Goal: Task Accomplishment & Management: Manage account settings

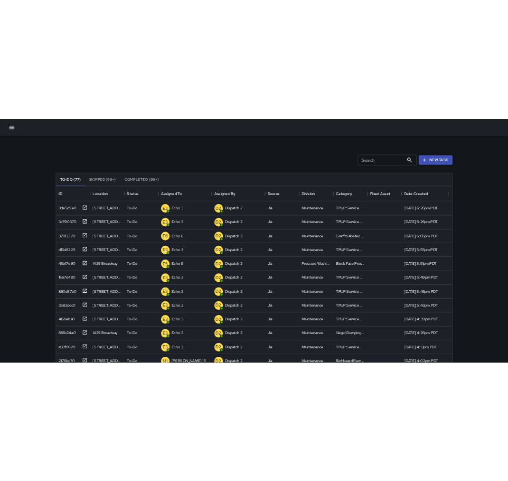
scroll to position [440, 454]
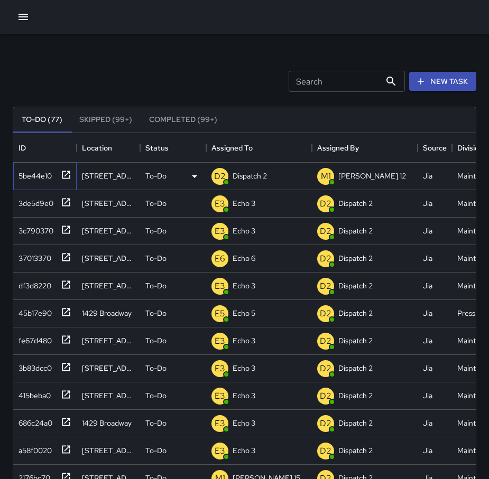
click at [69, 174] on icon at bounding box center [66, 175] width 8 height 8
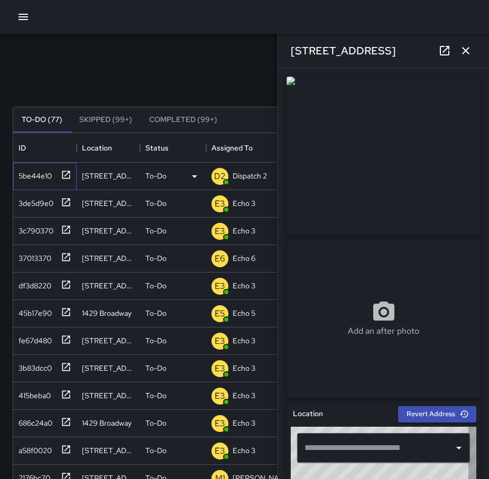
type input "**********"
drag, startPoint x: 466, startPoint y: 49, endPoint x: 462, endPoint y: 54, distance: 6.8
click at [466, 50] on icon "button" at bounding box center [465, 50] width 13 height 13
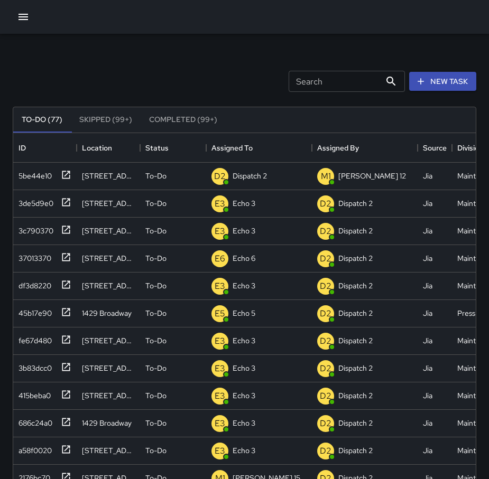
click at [298, 81] on input "Search" at bounding box center [335, 81] width 92 height 21
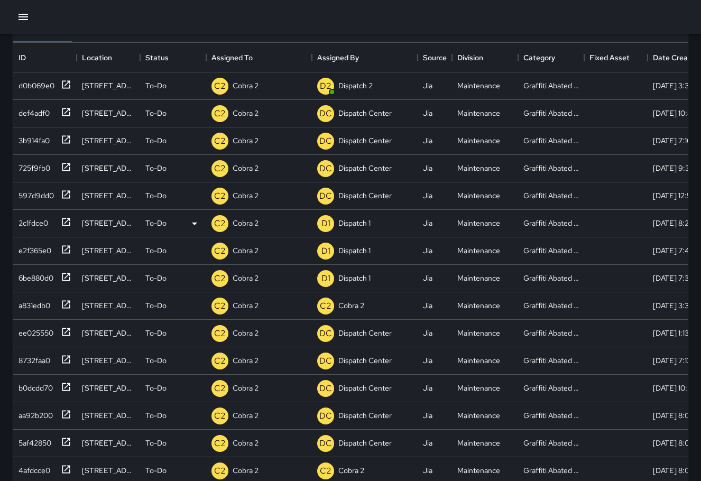
scroll to position [0, 0]
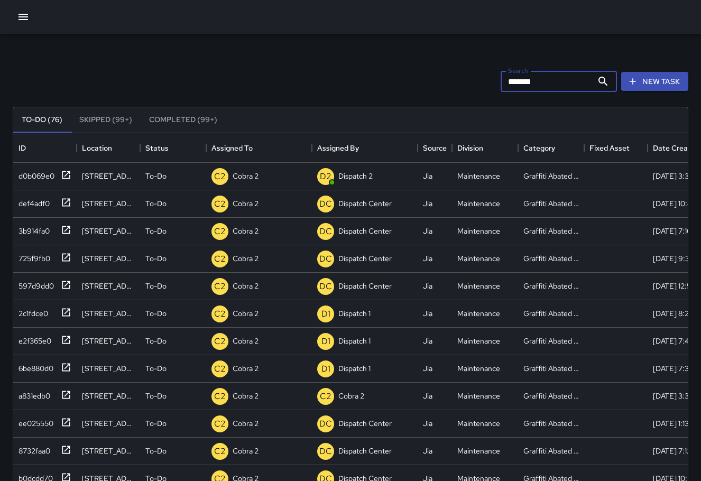
type input "*******"
click at [70, 200] on icon at bounding box center [66, 202] width 11 height 11
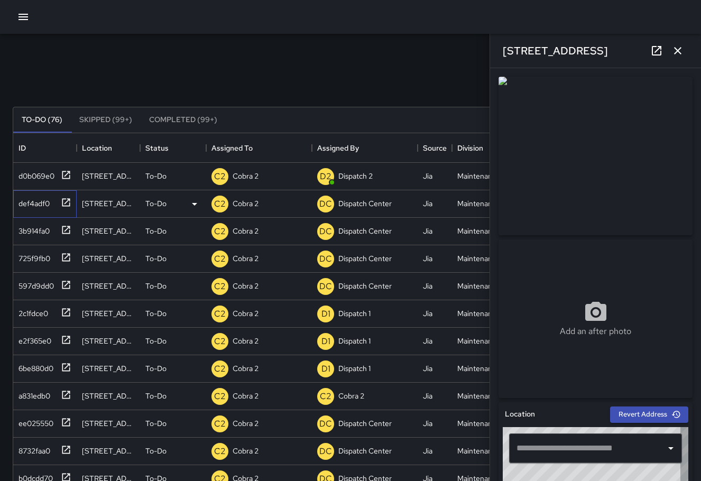
type input "**********"
click at [63, 229] on icon at bounding box center [66, 230] width 11 height 11
type input "**********"
click at [105, 233] on div "1731 Franklin Street" at bounding box center [108, 231] width 53 height 11
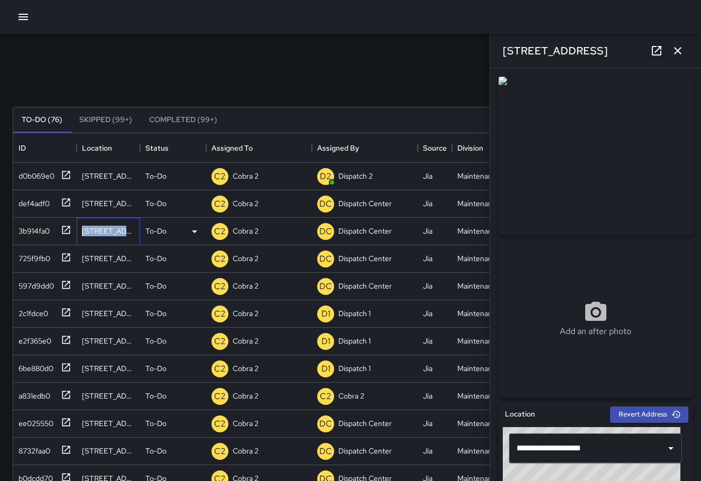
click at [105, 233] on div "1731 Franklin Street" at bounding box center [108, 231] width 53 height 11
copy div "1731 Franklin Street"
click at [108, 258] on div "2630 Broadway" at bounding box center [108, 258] width 53 height 11
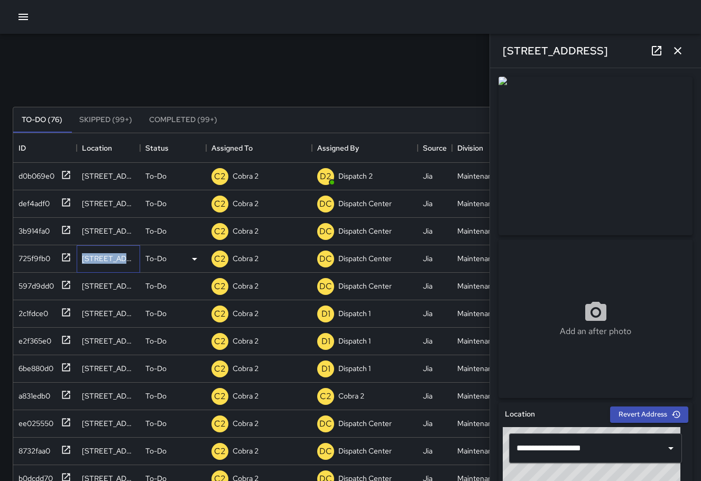
copy div "2630 Broadway"
click at [98, 285] on div "230 Bay Place" at bounding box center [108, 286] width 53 height 11
click at [98, 286] on div "230 Bay Place" at bounding box center [108, 286] width 53 height 11
copy div "230 Bay Place"
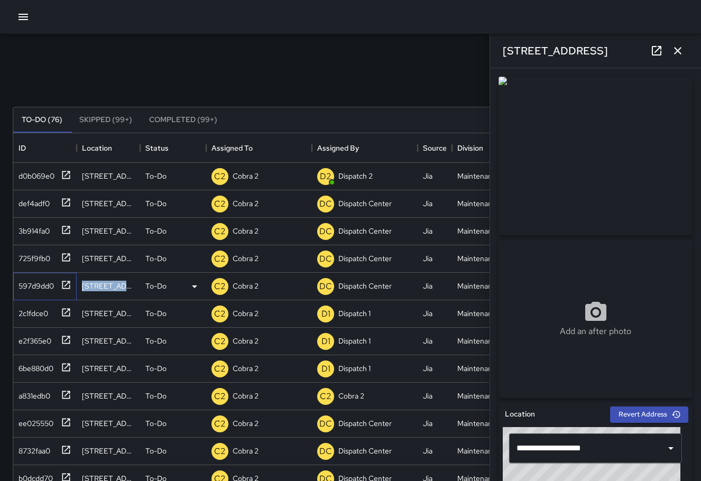
click at [70, 285] on icon at bounding box center [66, 285] width 8 height 8
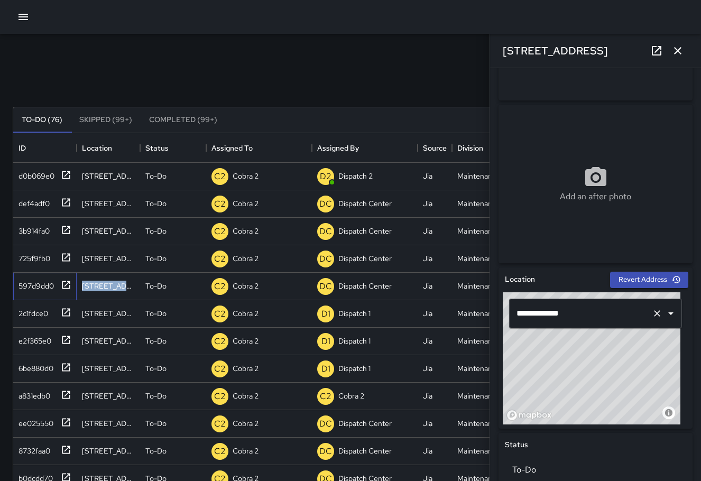
scroll to position [159, 0]
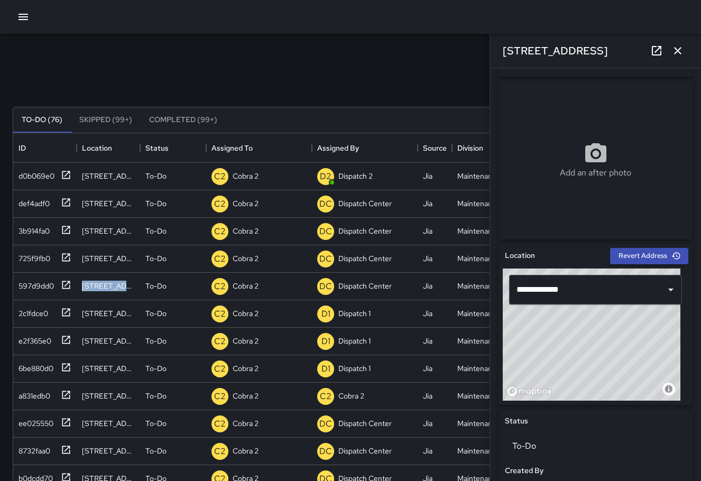
drag, startPoint x: 591, startPoint y: 382, endPoint x: 590, endPoint y: 346, distance: 36.0
click at [590, 346] on div "© Mapbox © OpenStreetMap Improve this map" at bounding box center [592, 334] width 178 height 132
type input "**********"
drag, startPoint x: 592, startPoint y: 353, endPoint x: 593, endPoint y: 384, distance: 31.7
click at [593, 384] on div "© Mapbox © OpenStreetMap Improve this map" at bounding box center [592, 334] width 178 height 132
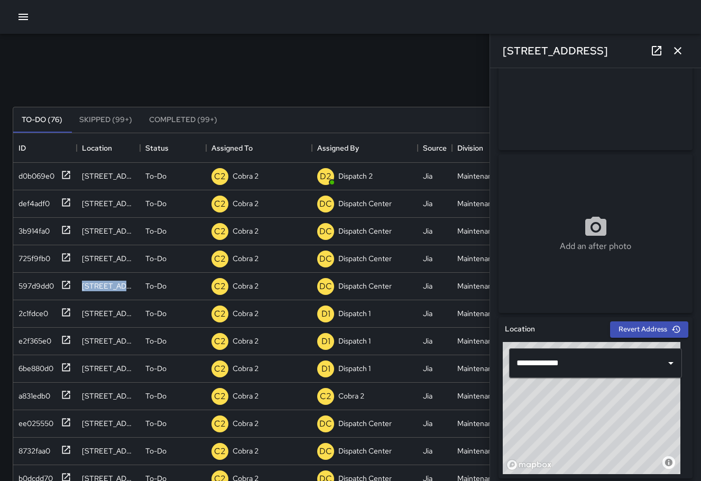
scroll to position [0, 0]
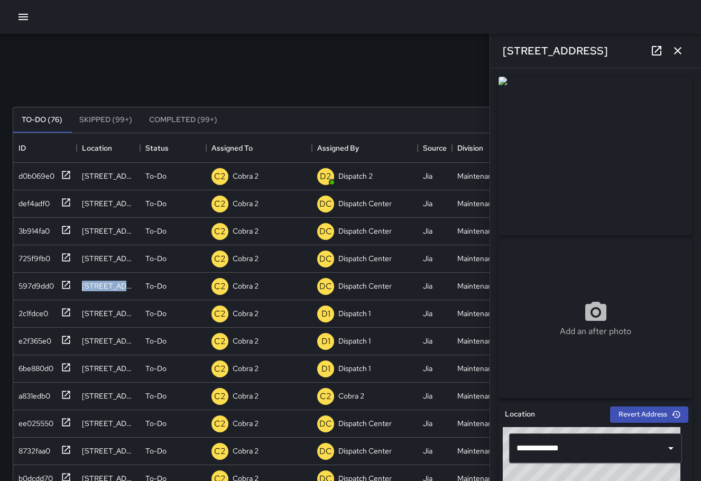
click at [681, 50] on icon "button" at bounding box center [677, 50] width 13 height 13
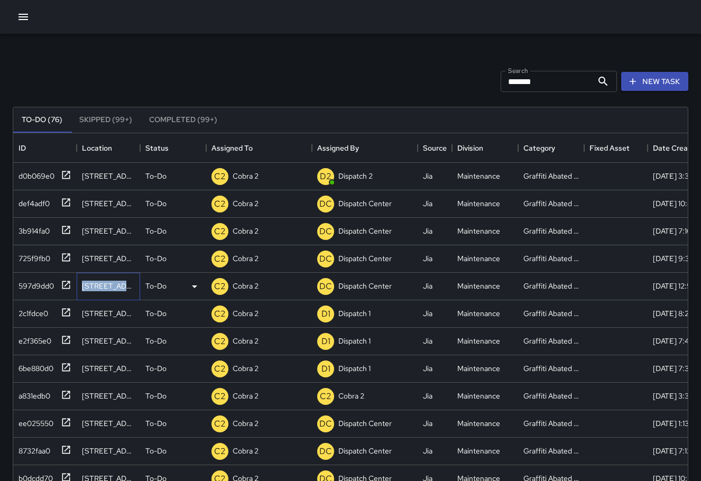
click at [107, 284] on div "230 Bay Place" at bounding box center [108, 286] width 53 height 11
click at [109, 285] on div "230 Bay Place" at bounding box center [108, 286] width 53 height 11
click at [110, 284] on div "230 Bay Place" at bounding box center [108, 286] width 53 height 11
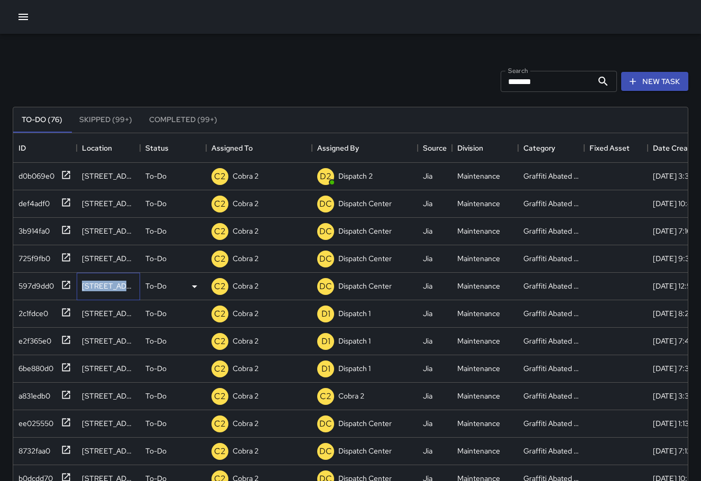
click at [110, 284] on div "230 Bay Place" at bounding box center [108, 286] width 53 height 11
click at [110, 285] on div "230 Bay Place" at bounding box center [108, 286] width 53 height 11
drag, startPoint x: 533, startPoint y: 80, endPoint x: 489, endPoint y: 82, distance: 43.9
click at [489, 82] on div "Search ******* Search New Task" at bounding box center [351, 81] width 680 height 55
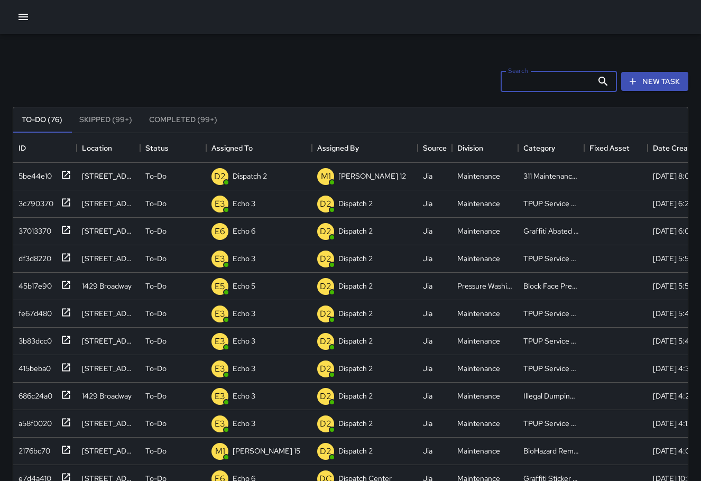
paste input "**********"
type input "**********"
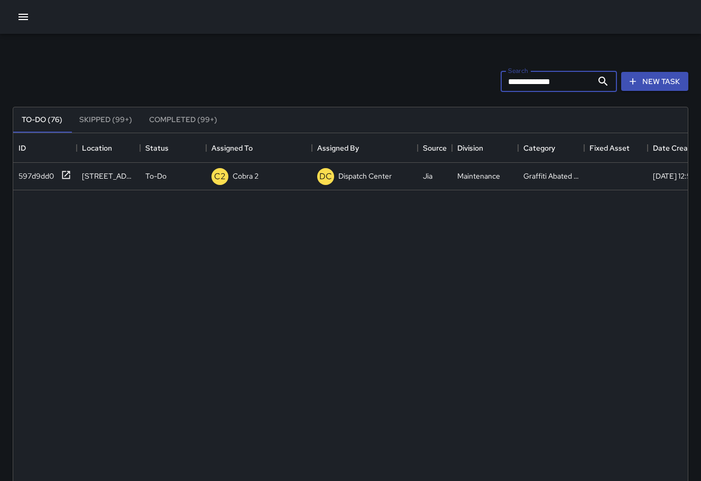
drag, startPoint x: 564, startPoint y: 82, endPoint x: 487, endPoint y: 82, distance: 76.6
click at [487, 82] on div "**********" at bounding box center [351, 81] width 680 height 55
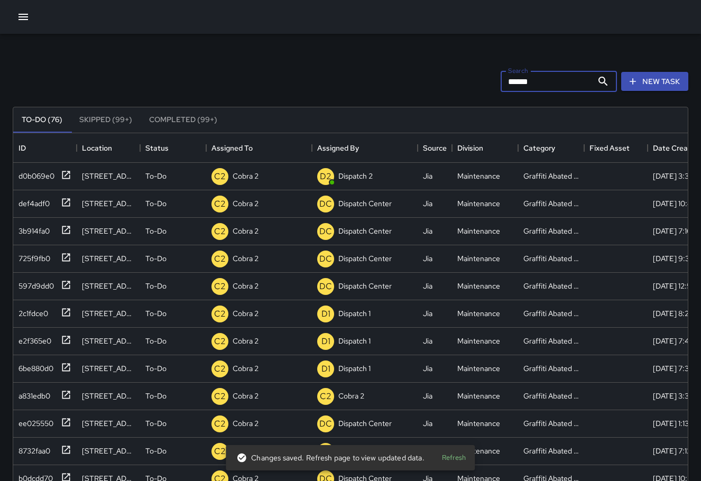
type input "*******"
click at [458, 66] on div "Search ******* Search New Task" at bounding box center [351, 81] width 680 height 55
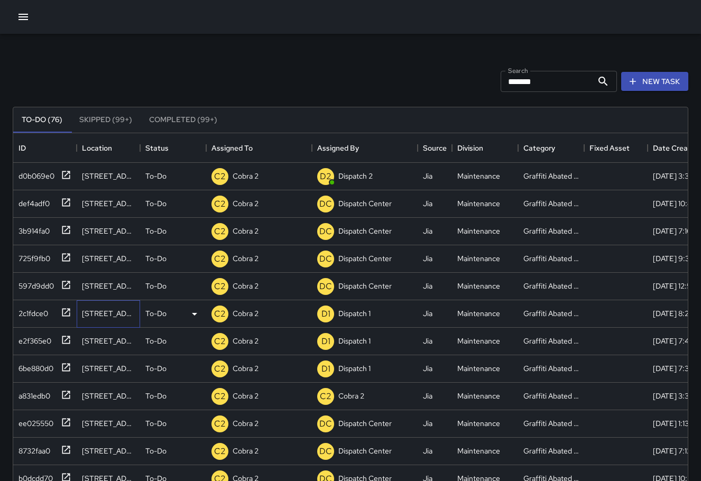
click at [101, 310] on div "415 West Grand Avenue" at bounding box center [108, 313] width 53 height 11
copy div "415 West Grand Avenue"
click at [114, 339] on div "1700 Broadway" at bounding box center [108, 341] width 53 height 11
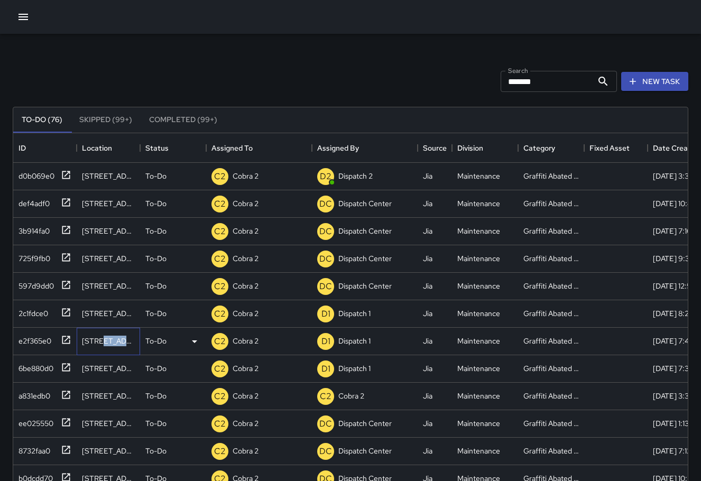
click at [113, 340] on div "1700 Broadway" at bounding box center [108, 341] width 53 height 11
click at [111, 339] on div "1700 Broadway" at bounding box center [108, 341] width 53 height 11
copy div "1700 Broadway"
click at [104, 369] on div "1442 Franklin Street" at bounding box center [108, 368] width 53 height 11
click at [103, 368] on div "1442 Franklin Street" at bounding box center [108, 368] width 53 height 11
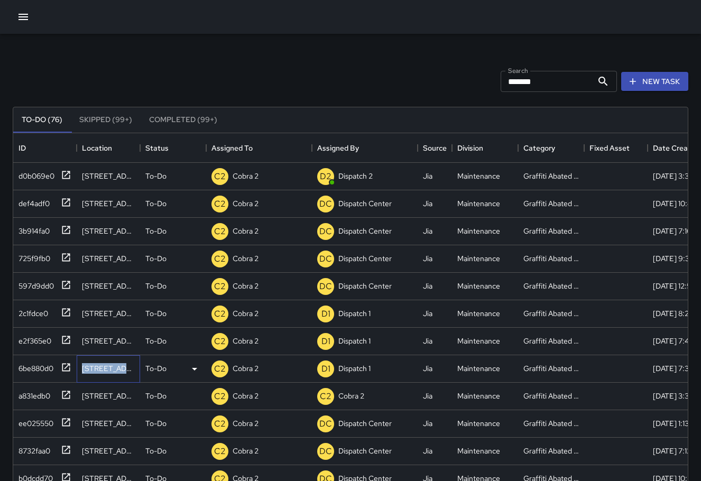
click at [103, 368] on div "1442 Franklin Street" at bounding box center [108, 368] width 53 height 11
copy div "1442 Franklin Street"
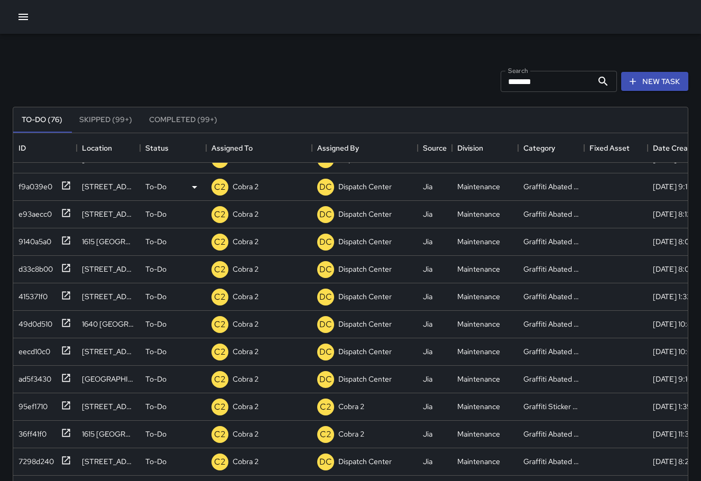
scroll to position [528, 0]
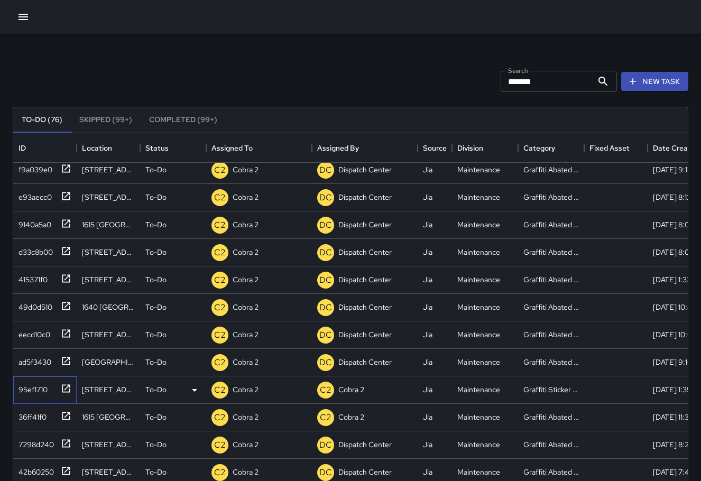
click at [56, 389] on div "95ef1710" at bounding box center [42, 387] width 57 height 17
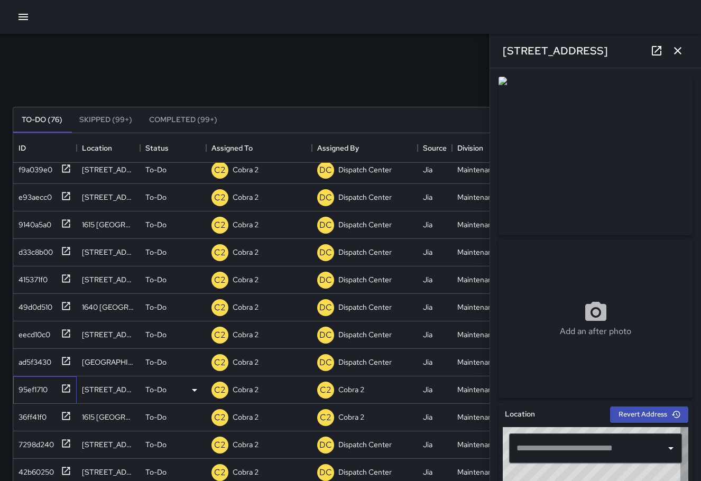
type input "**********"
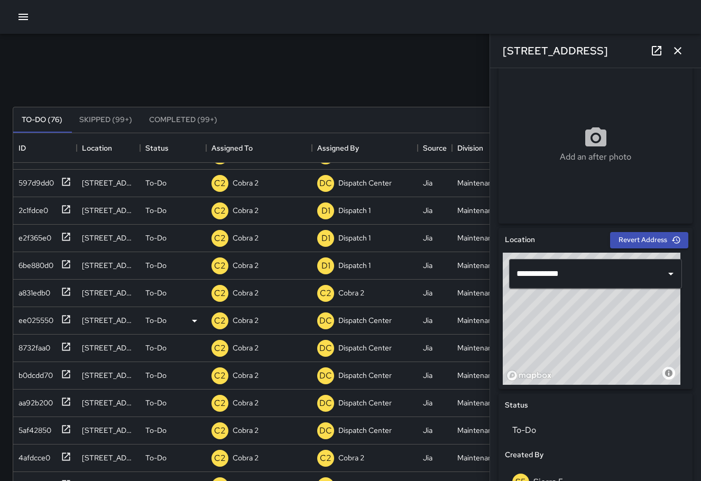
scroll to position [85, 0]
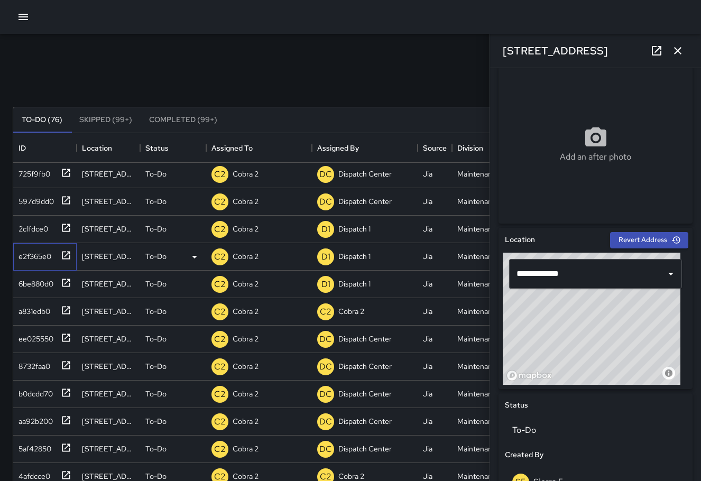
click at [63, 248] on div at bounding box center [64, 254] width 15 height 17
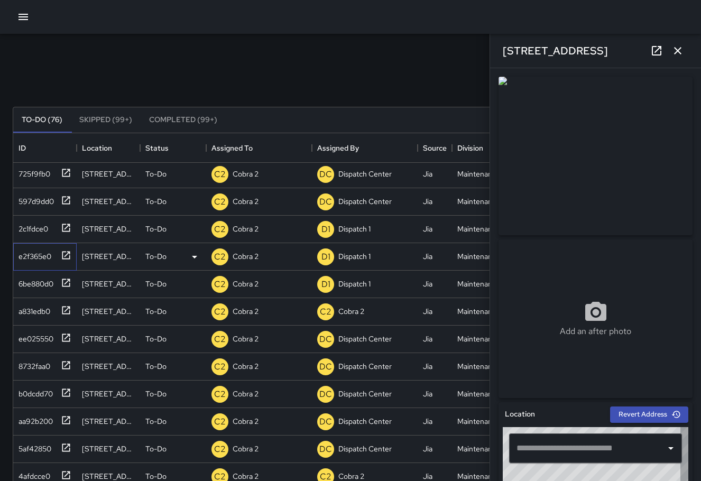
type input "**********"
click at [281, 253] on div "C2 Cobra 2" at bounding box center [259, 256] width 106 height 27
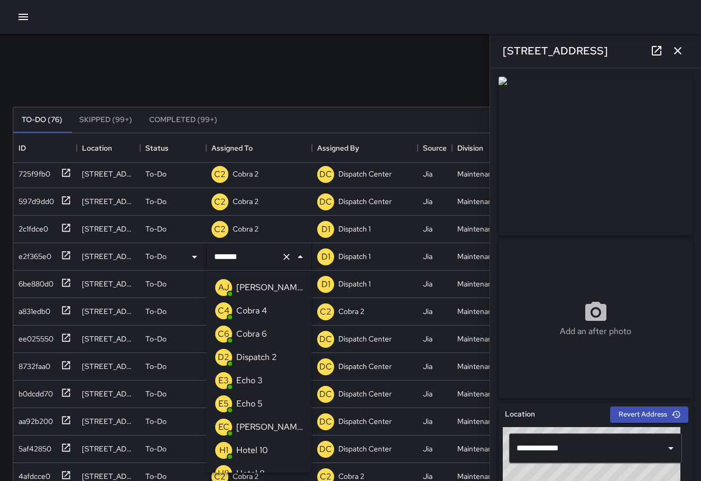
scroll to position [431, 0]
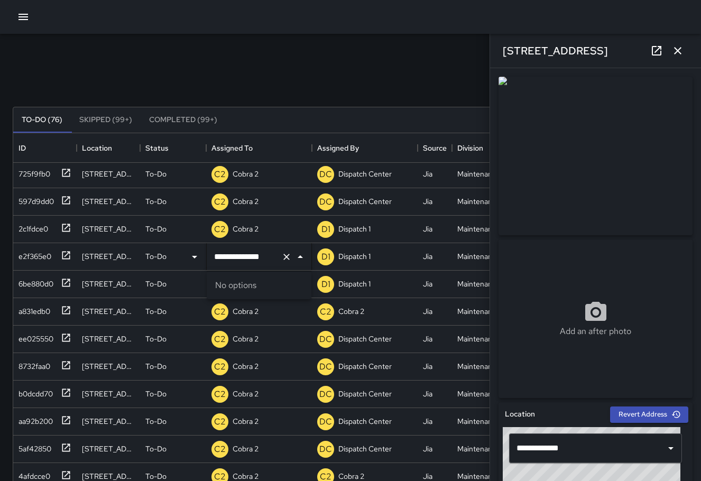
drag, startPoint x: 244, startPoint y: 254, endPoint x: 199, endPoint y: 257, distance: 45.0
click at [199, 257] on div "**********" at bounding box center [376, 256] width 727 height 27
type input "******"
click at [255, 287] on p "Echo 5" at bounding box center [249, 287] width 26 height 13
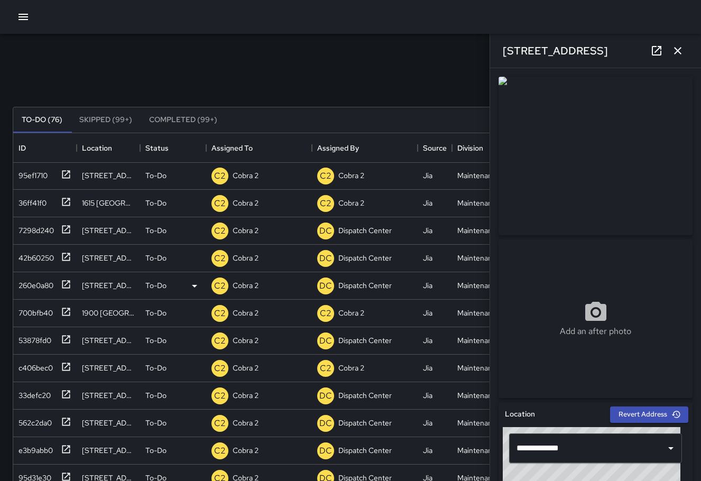
scroll to position [719, 0]
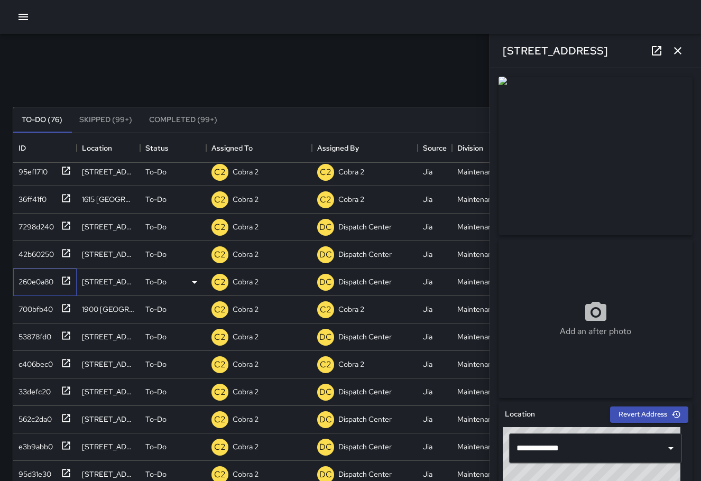
click at [62, 277] on icon at bounding box center [66, 280] width 11 height 11
click at [68, 310] on icon at bounding box center [66, 308] width 11 height 11
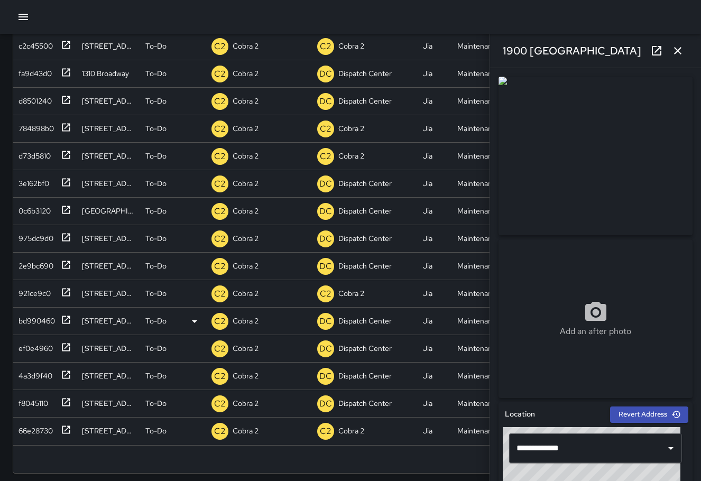
scroll to position [143, 0]
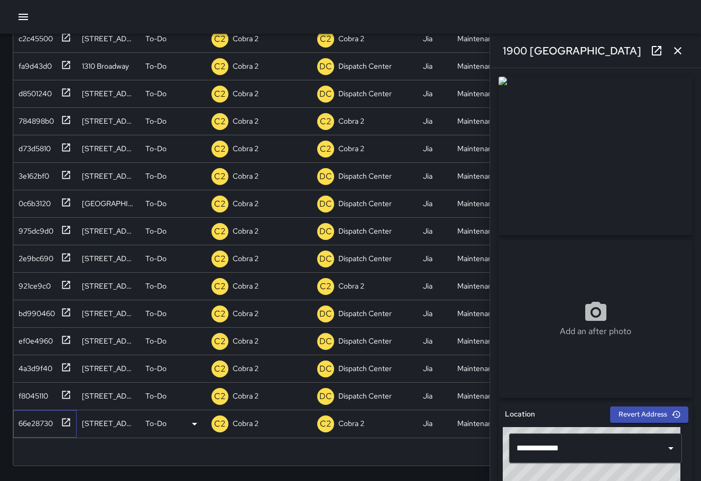
click at [64, 417] on icon at bounding box center [66, 422] width 11 height 11
type input "**********"
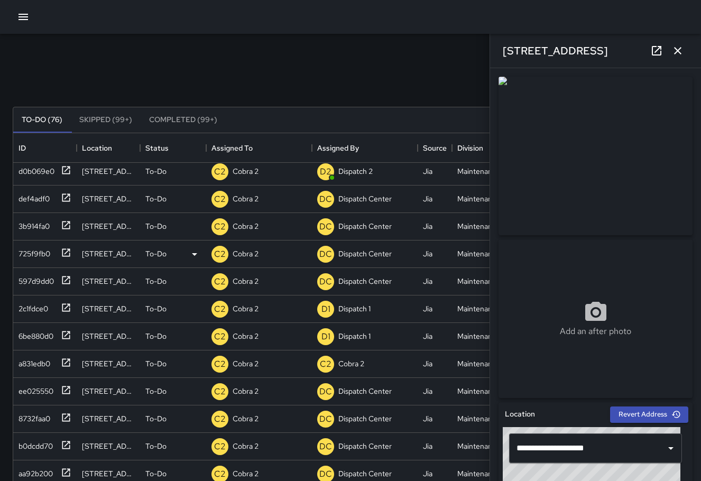
scroll to position [0, 0]
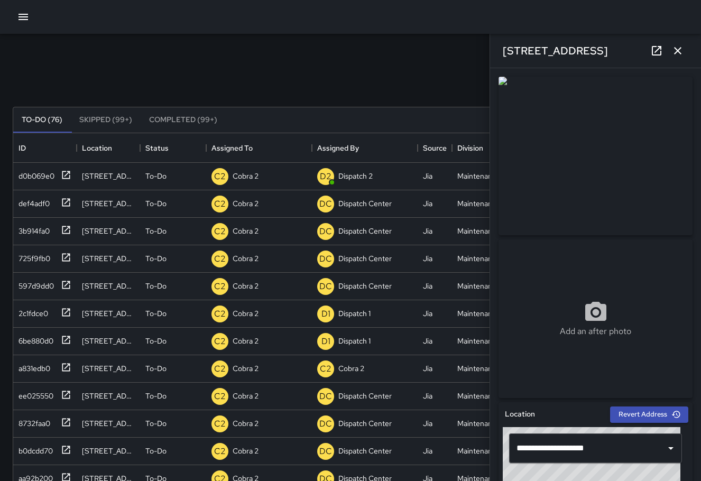
click at [676, 46] on icon "button" at bounding box center [677, 50] width 13 height 13
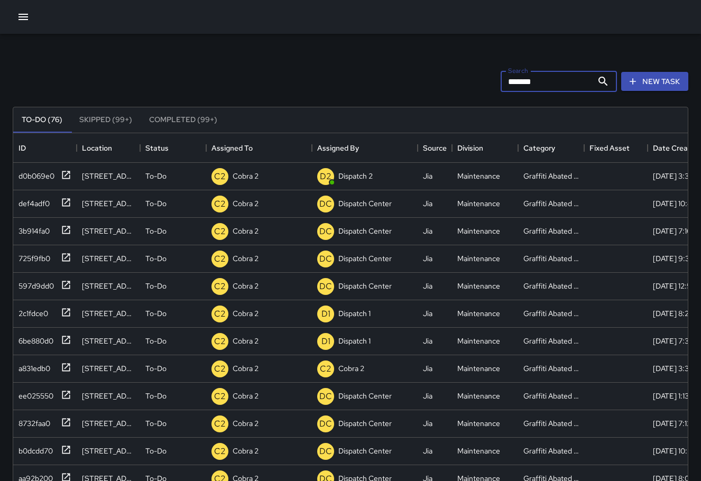
drag, startPoint x: 564, startPoint y: 84, endPoint x: 488, endPoint y: 84, distance: 76.6
click at [488, 84] on div "Search ******* Search New Task" at bounding box center [351, 81] width 680 height 55
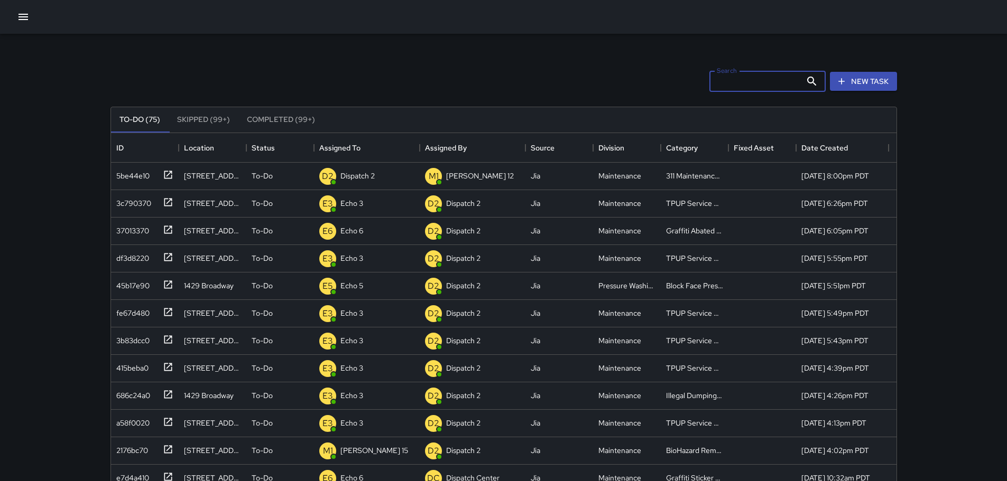
scroll to position [440, 777]
click at [168, 174] on icon at bounding box center [168, 175] width 11 height 11
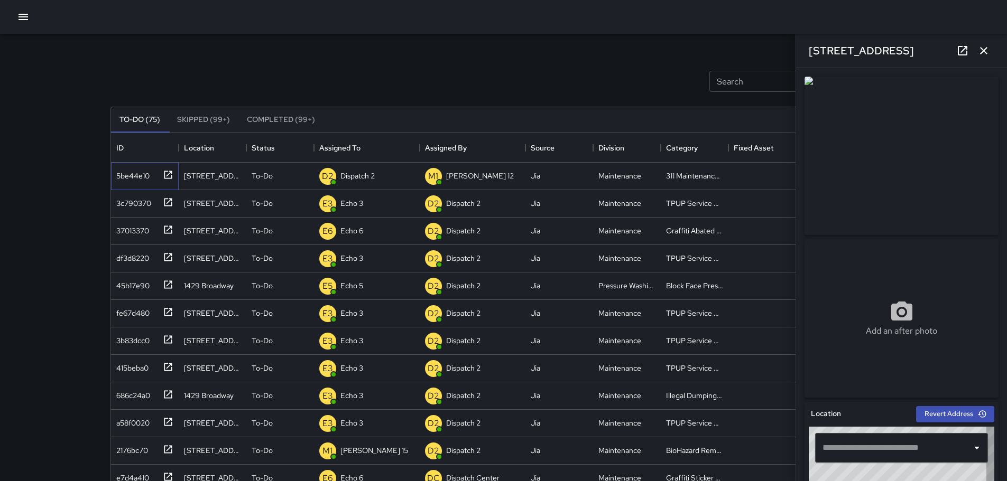
type input "**********"
drag, startPoint x: 887, startPoint y: 52, endPoint x: 811, endPoint y: 60, distance: 76.6
click at [811, 60] on div "519 18th Street" at bounding box center [901, 51] width 211 height 34
copy h6 "519 18th Street"
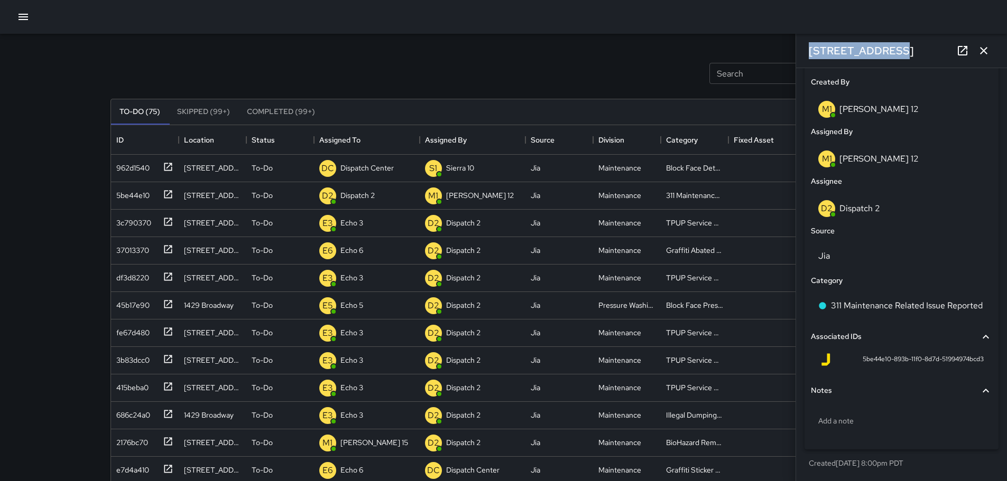
scroll to position [0, 0]
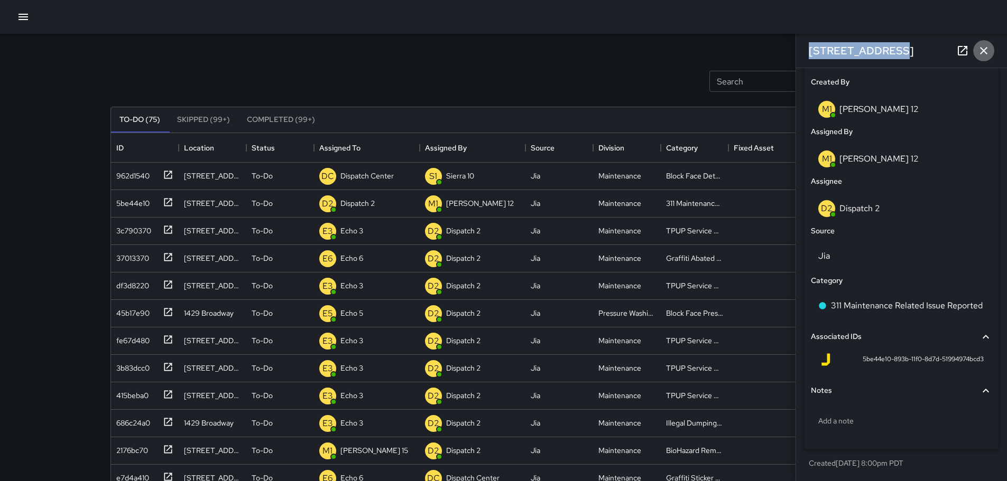
click at [982, 50] on icon "button" at bounding box center [983, 50] width 7 height 7
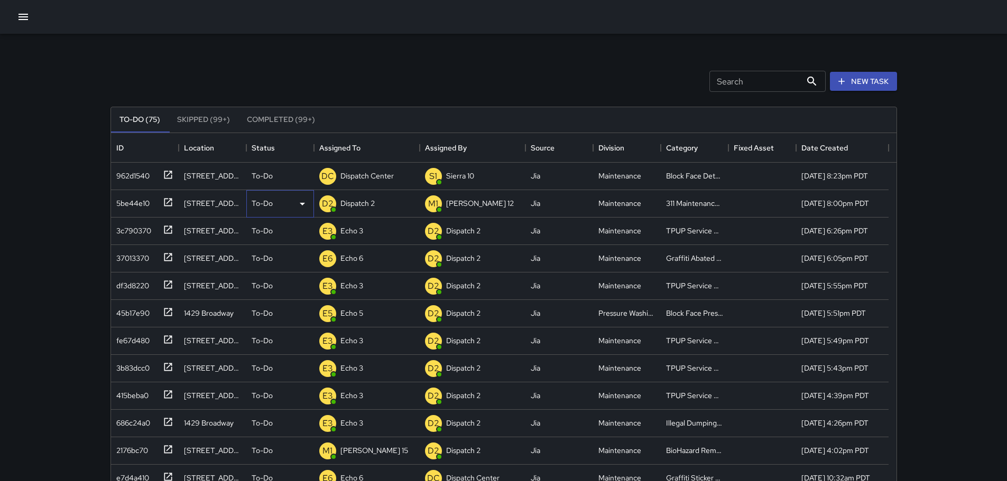
click at [304, 203] on icon at bounding box center [302, 204] width 5 height 3
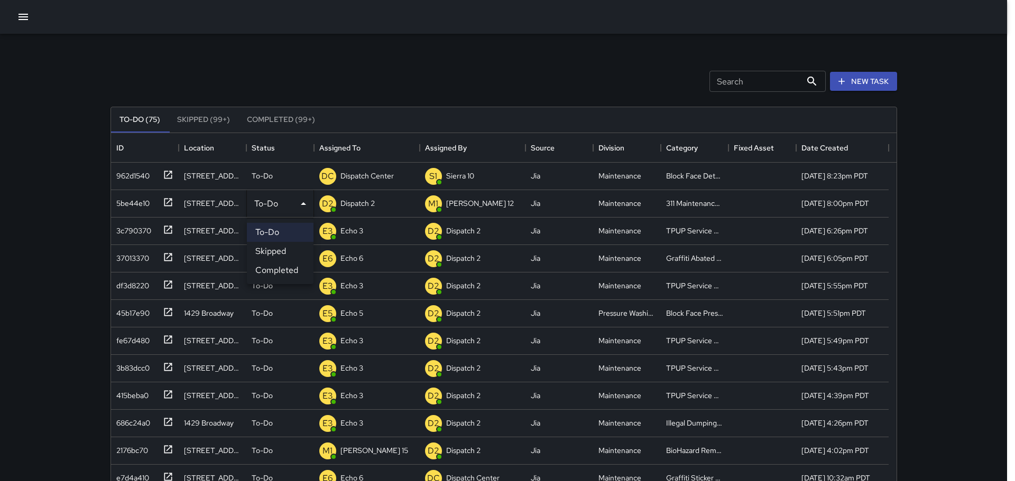
click at [286, 270] on li "Completed" at bounding box center [280, 270] width 67 height 19
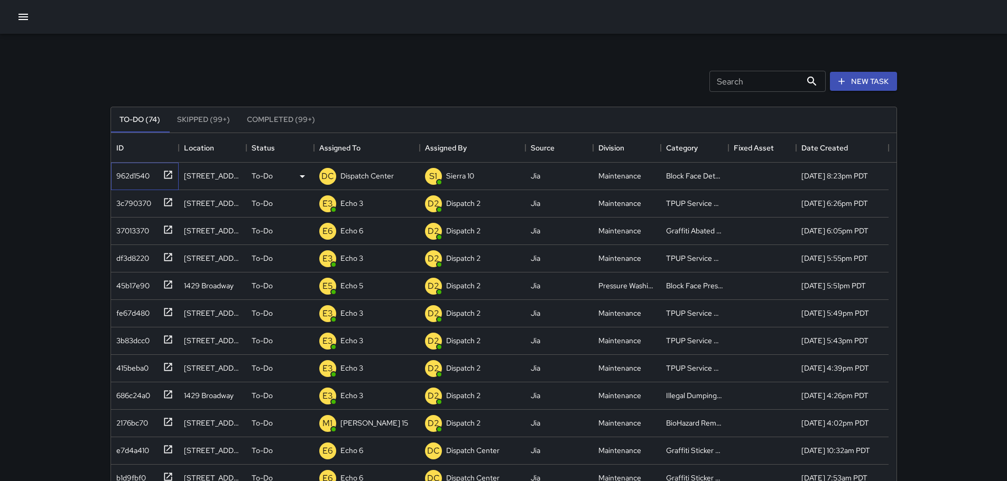
click at [165, 172] on icon at bounding box center [168, 175] width 8 height 8
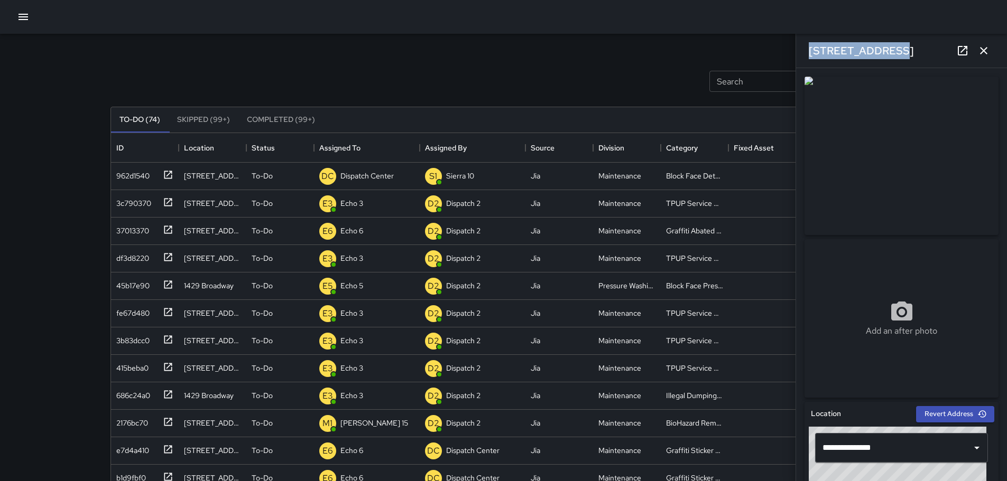
drag, startPoint x: 897, startPoint y: 51, endPoint x: 807, endPoint y: 47, distance: 89.9
click at [806, 45] on div "35 Grand Avenue" at bounding box center [901, 51] width 211 height 34
copy h6 "35 Grand Avenue"
click at [379, 179] on p "Dispatch Center" at bounding box center [366, 176] width 53 height 11
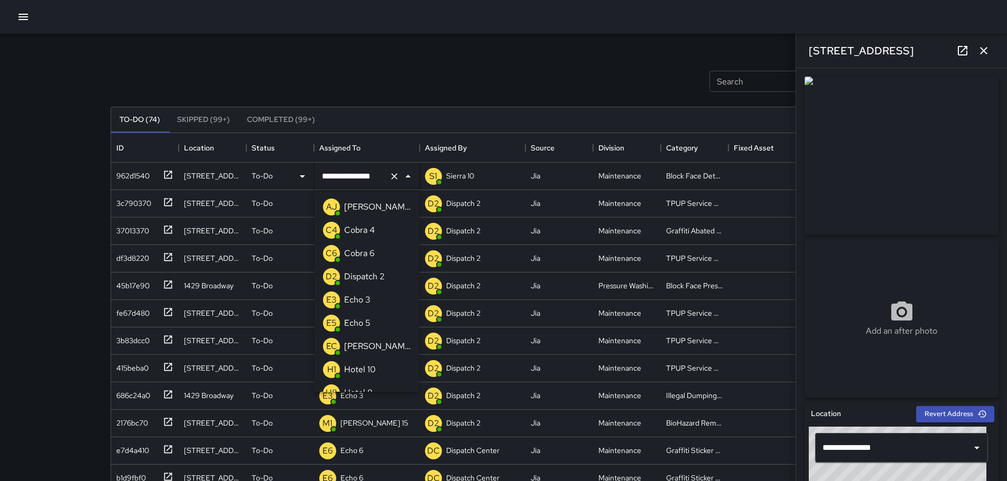
scroll to position [594, 0]
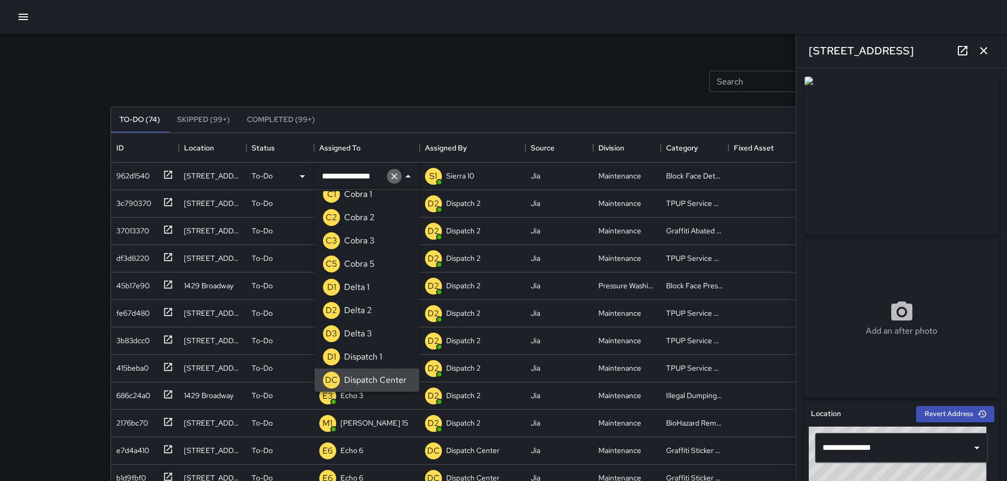
click at [398, 175] on icon "Clear" at bounding box center [394, 176] width 11 height 11
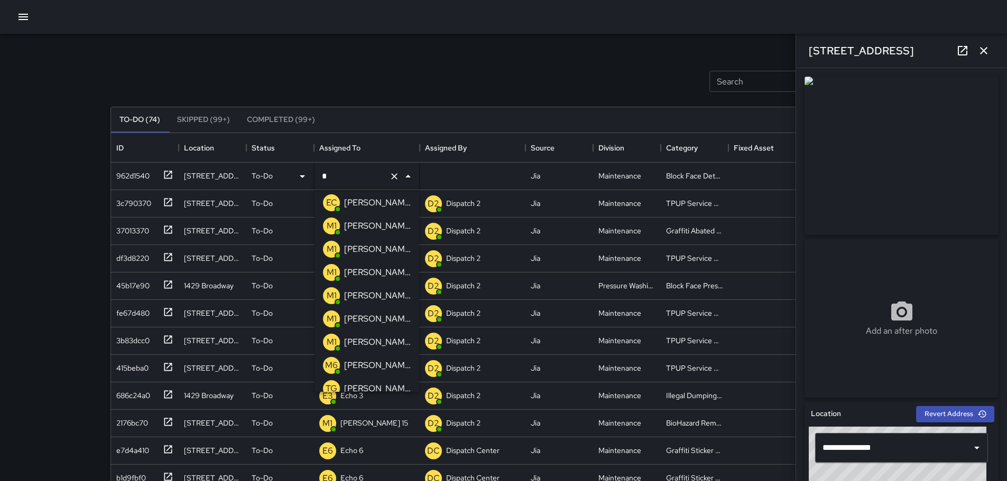
scroll to position [0, 0]
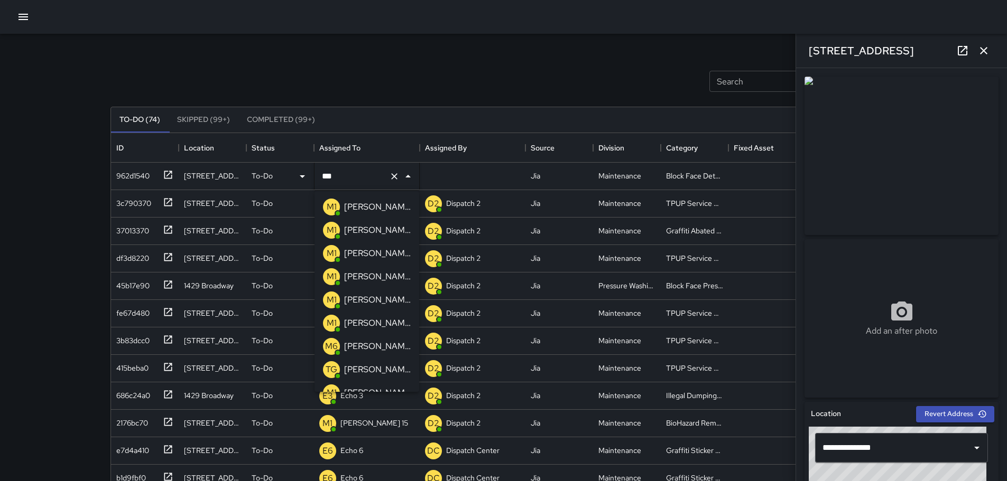
type input "****"
click at [367, 206] on p "Mike 10" at bounding box center [377, 207] width 67 height 13
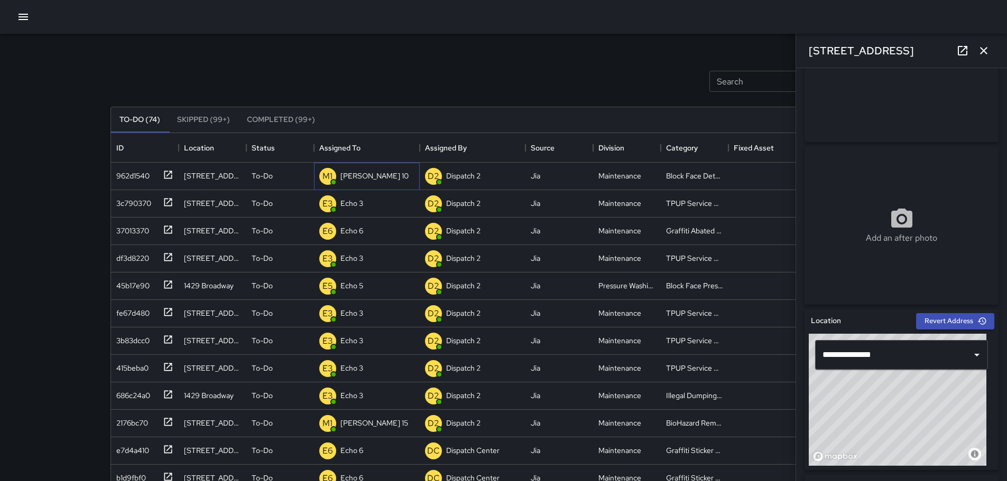
scroll to position [92, 0]
click at [982, 56] on icon "button" at bounding box center [983, 50] width 13 height 13
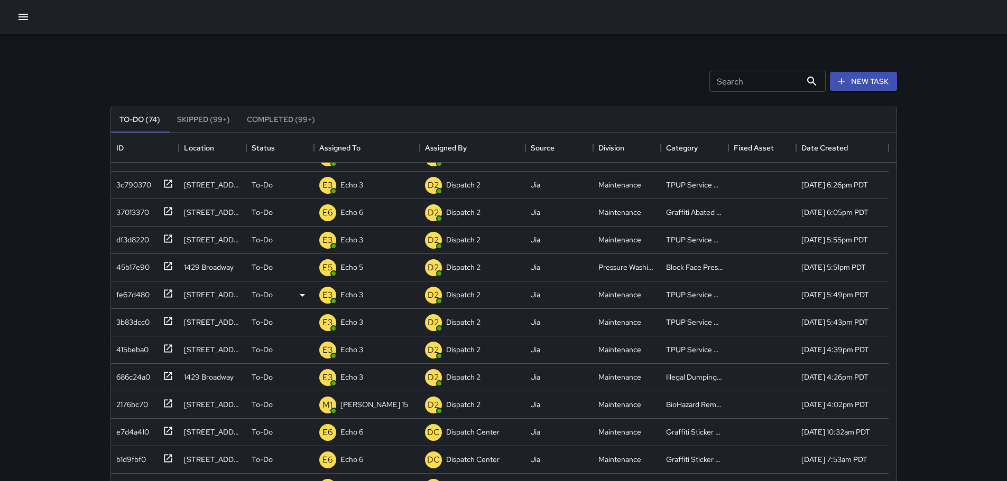
scroll to position [0, 0]
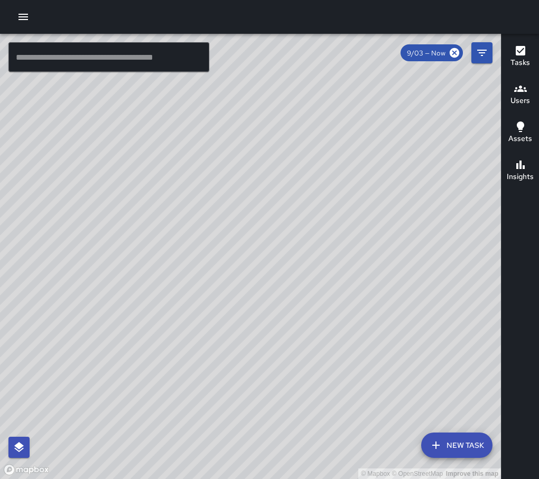
drag, startPoint x: 318, startPoint y: 236, endPoint x: 297, endPoint y: 276, distance: 45.1
click at [300, 298] on div "© Mapbox © OpenStreetMap Improve this map" at bounding box center [250, 257] width 501 height 446
drag, startPoint x: 289, startPoint y: 366, endPoint x: 425, endPoint y: 257, distance: 174.9
click at [425, 257] on div "© Mapbox © OpenStreetMap Improve this map" at bounding box center [250, 257] width 501 height 446
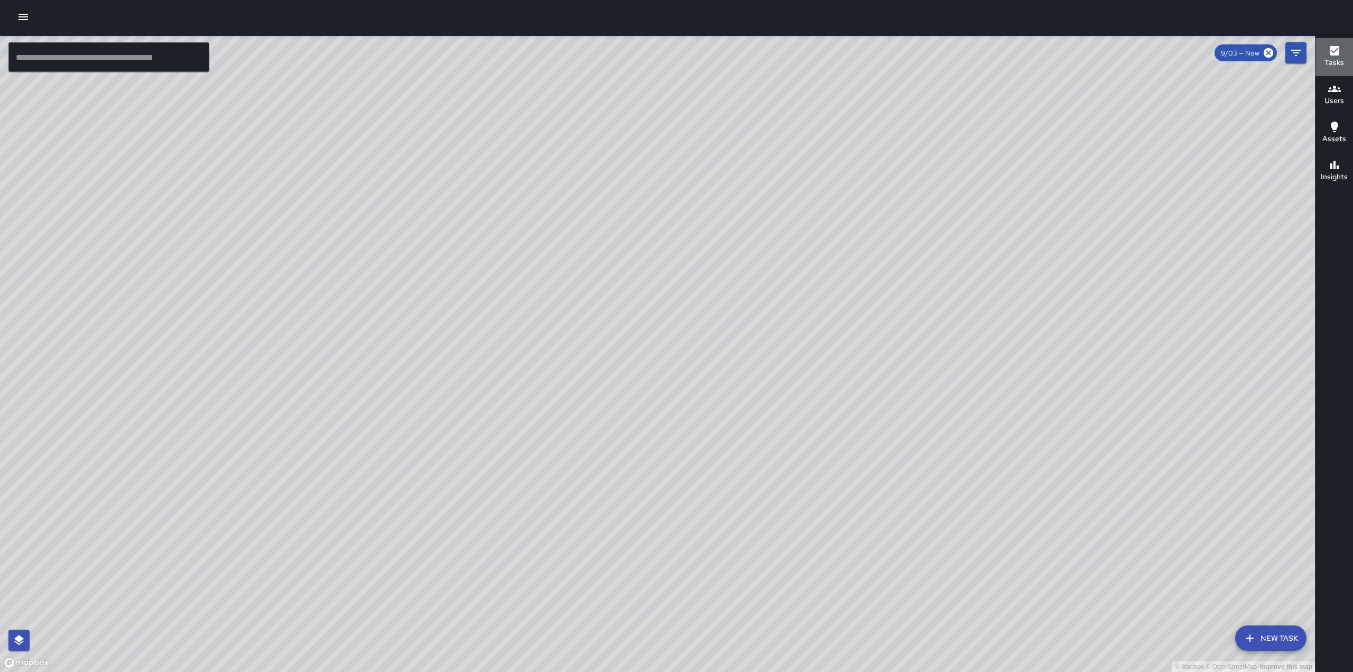
click at [1327, 50] on div "Tasks" at bounding box center [1334, 56] width 20 height 24
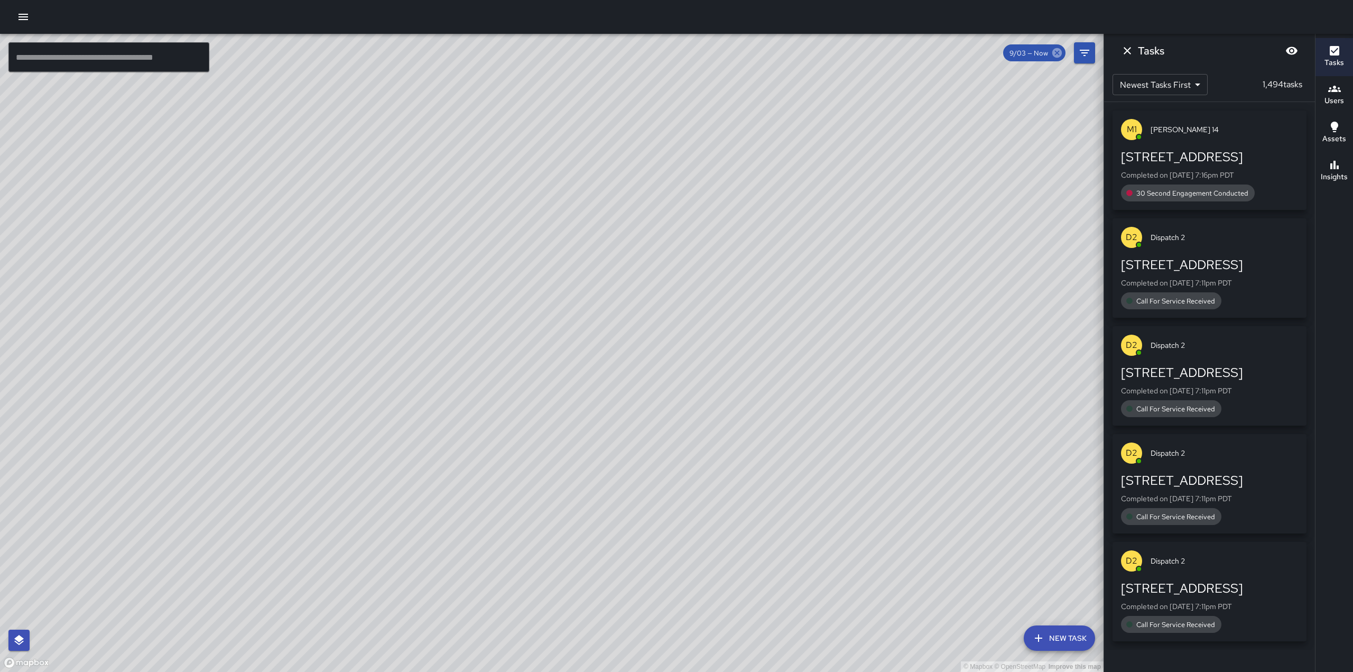
click at [1057, 55] on icon at bounding box center [1057, 53] width 10 height 10
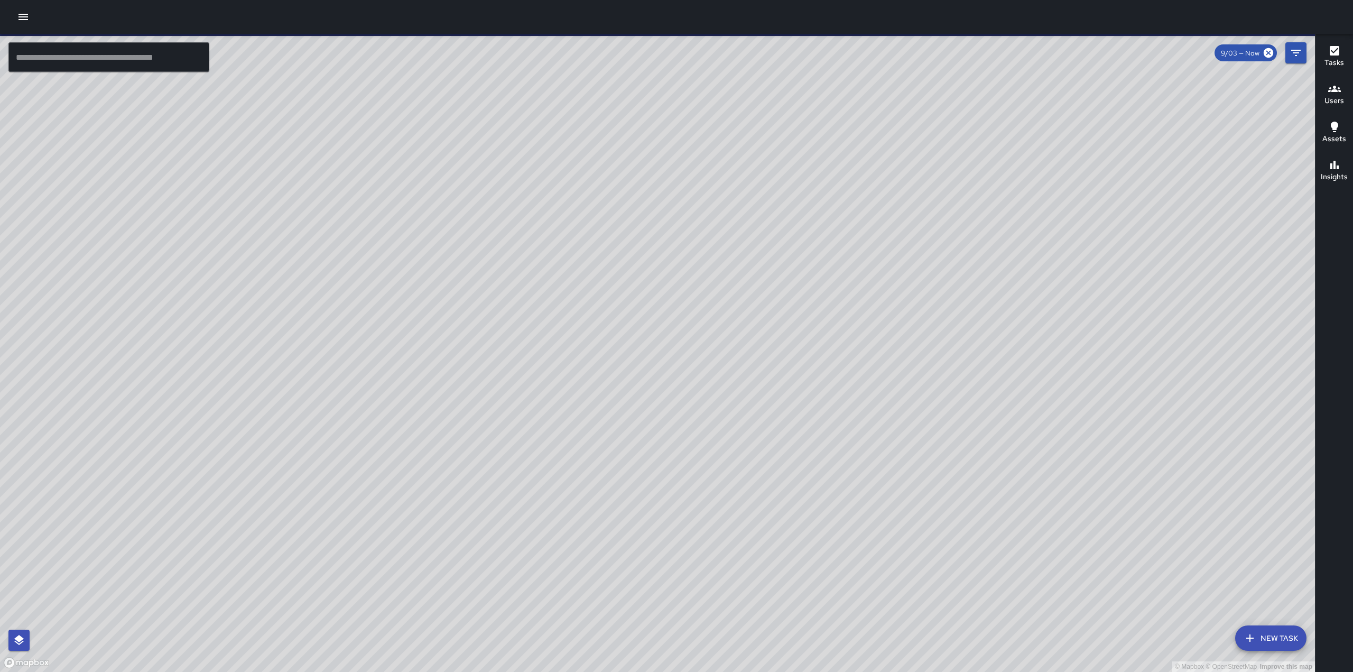
click at [1341, 57] on h6 "Tasks" at bounding box center [1334, 63] width 20 height 12
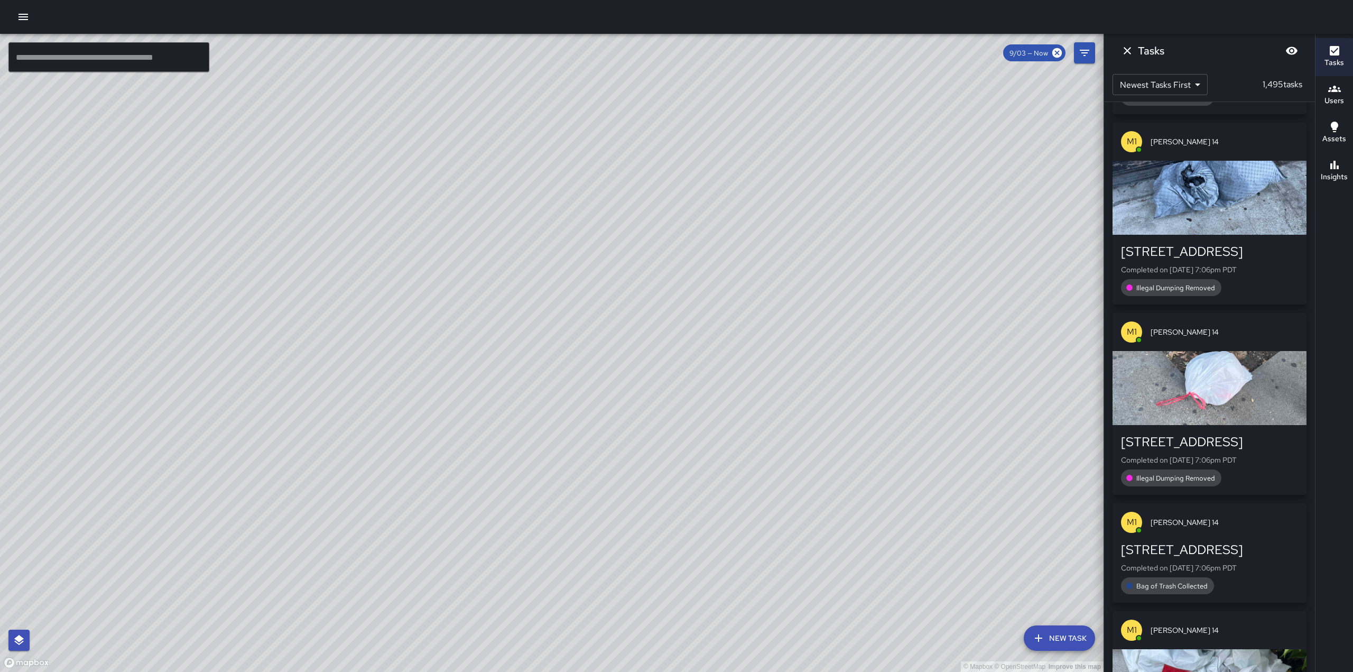
scroll to position [1785, 0]
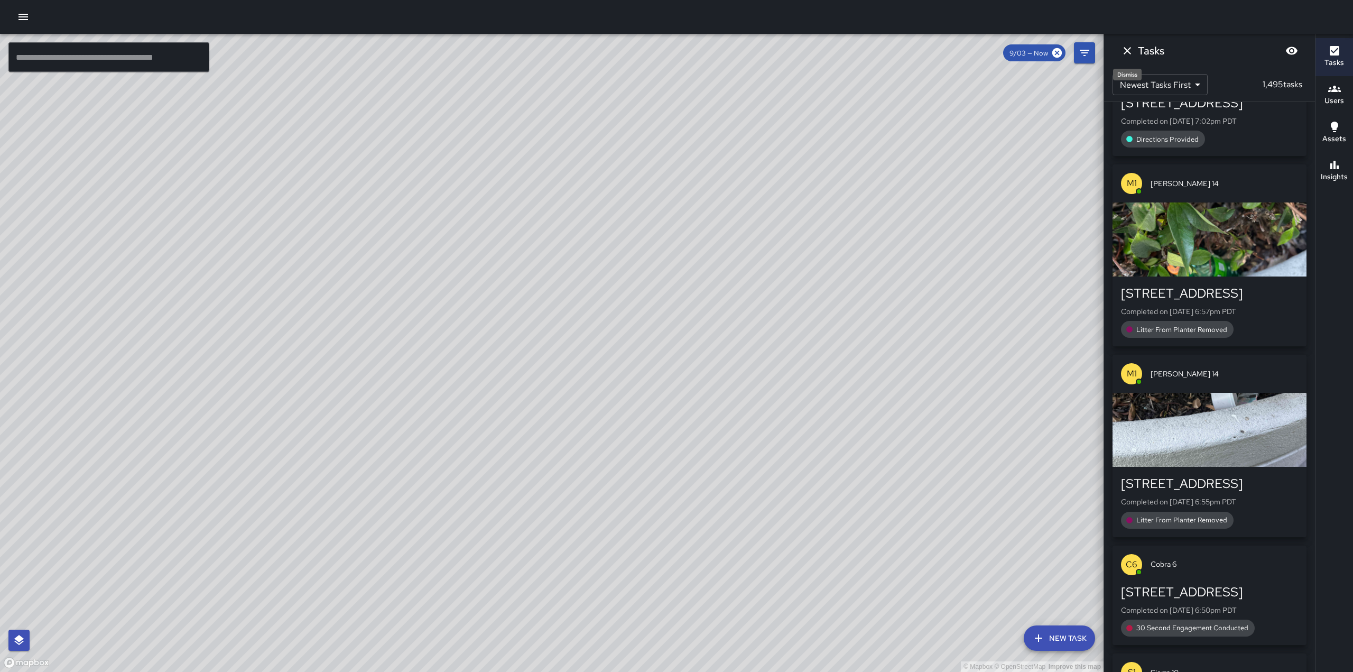
click at [1122, 51] on icon "Dismiss" at bounding box center [1127, 50] width 13 height 13
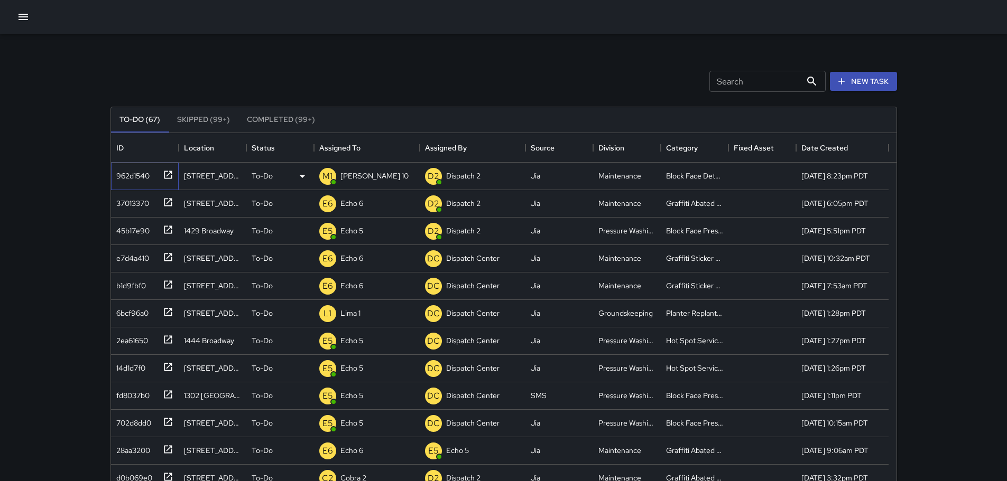
click at [165, 175] on icon at bounding box center [168, 175] width 11 height 11
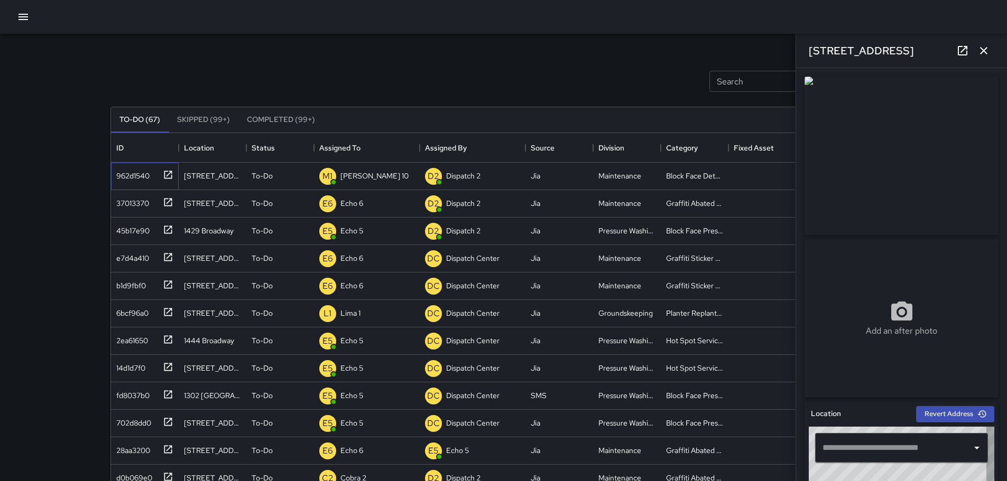
type input "**********"
click at [985, 44] on button "button" at bounding box center [983, 50] width 21 height 21
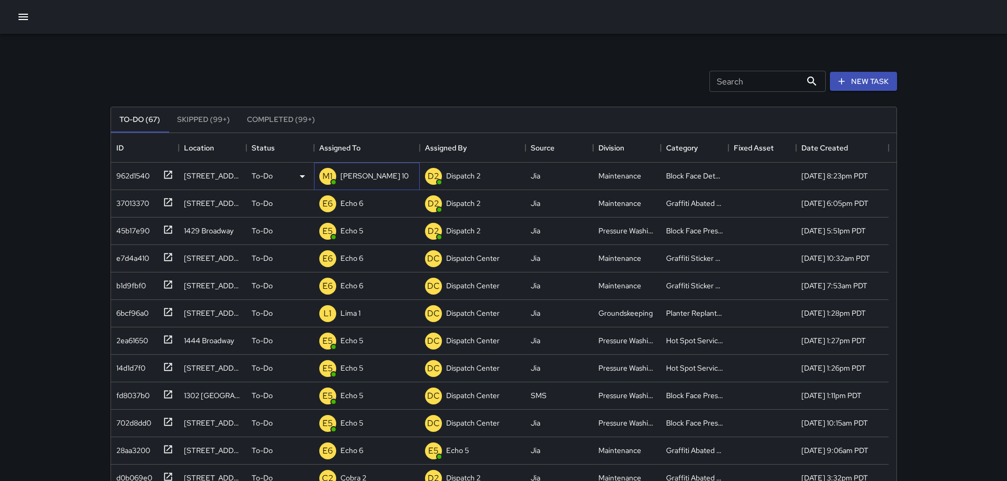
click at [370, 182] on div "M1 Mike 10" at bounding box center [367, 176] width 106 height 27
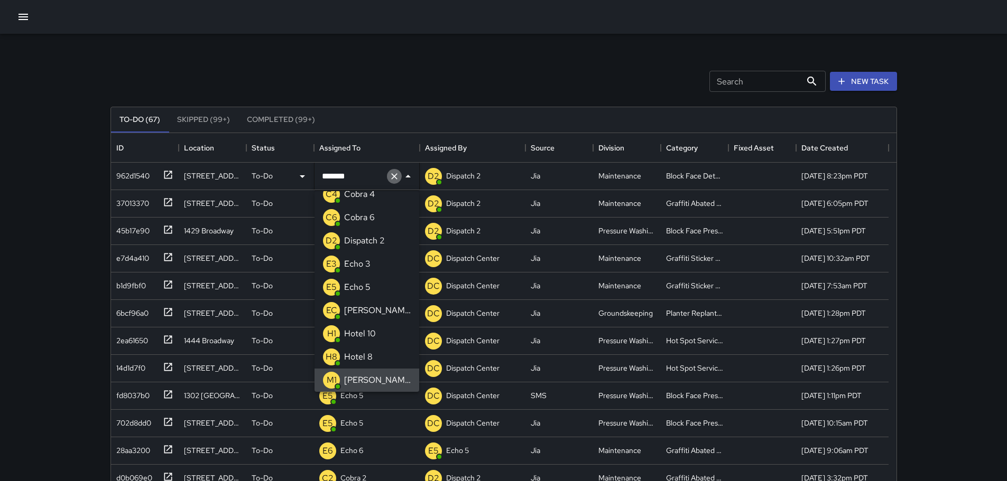
click at [394, 177] on icon "Clear" at bounding box center [394, 176] width 6 height 6
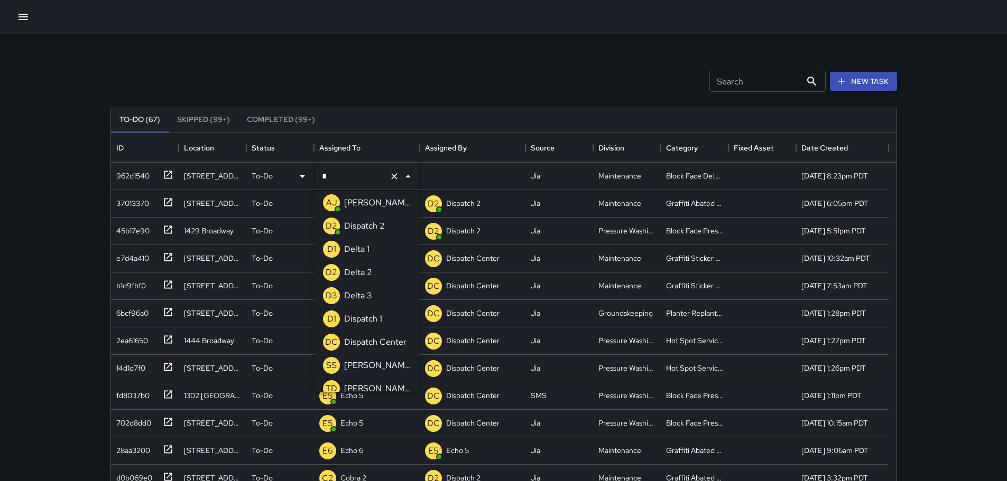
type input "**"
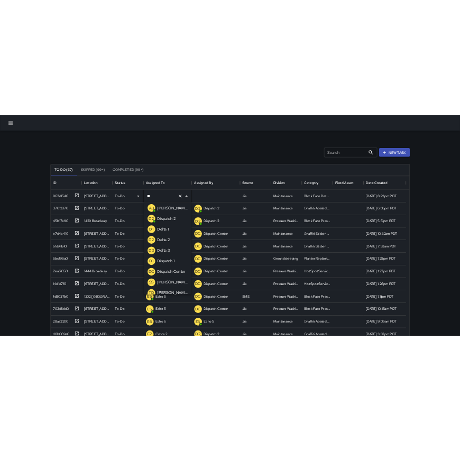
scroll to position [0, 0]
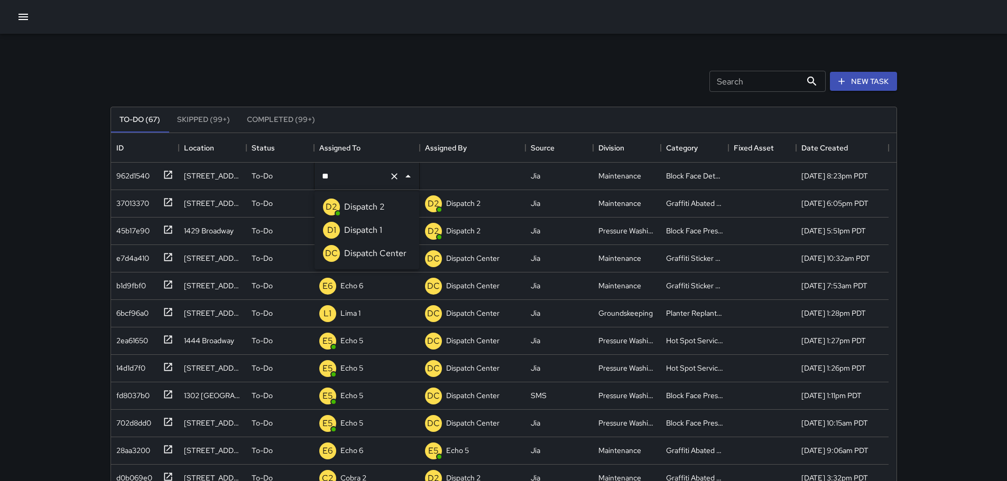
click at [381, 255] on p "Dispatch Center" at bounding box center [375, 253] width 62 height 13
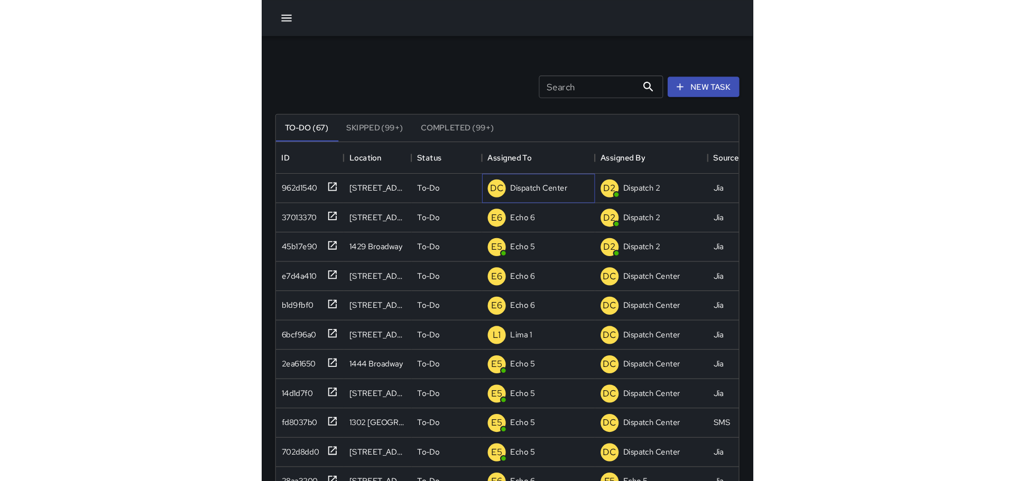
scroll to position [440, 777]
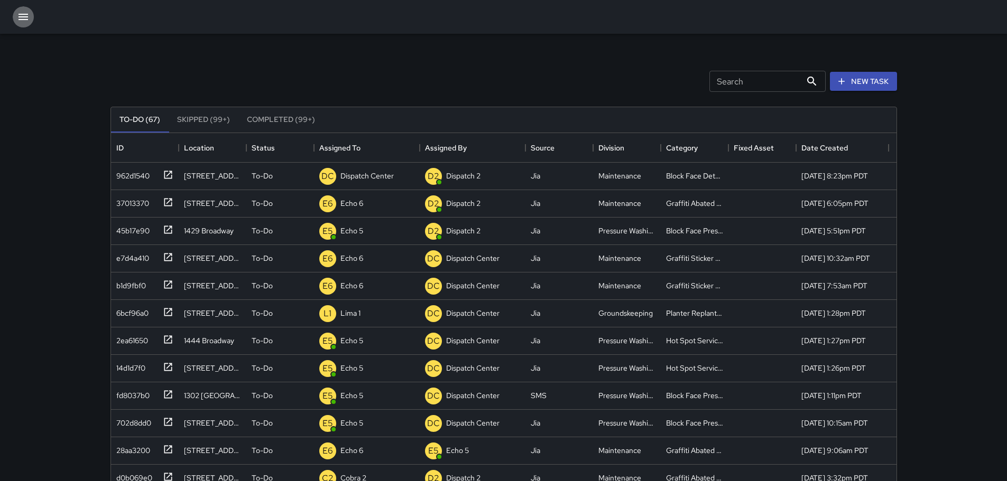
click at [31, 20] on button "button" at bounding box center [23, 16] width 21 height 21
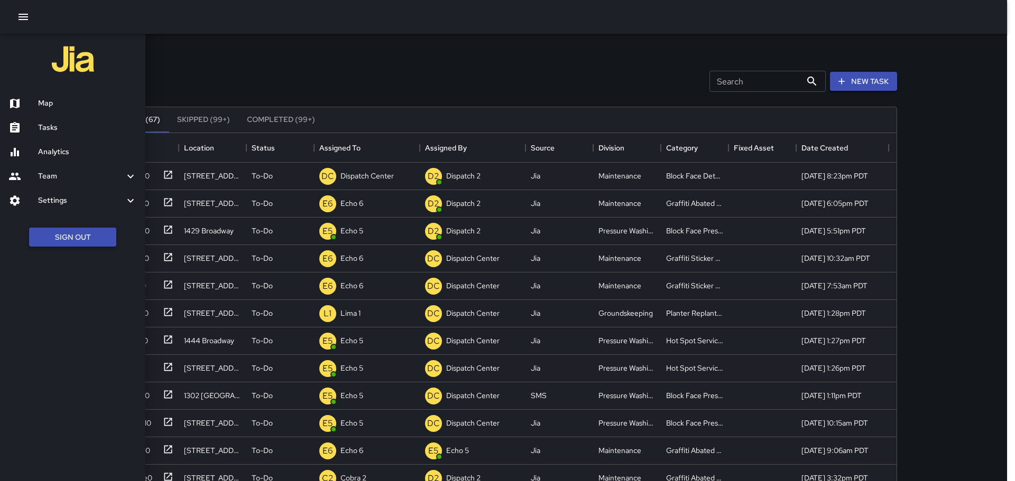
click at [102, 236] on button "Sign Out" at bounding box center [72, 238] width 87 height 20
